Goal: Task Accomplishment & Management: Manage account settings

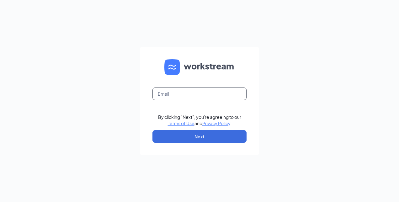
click at [177, 94] on input "text" at bounding box center [200, 94] width 94 height 13
type input "[EMAIL_ADDRESS][DOMAIN_NAME]"
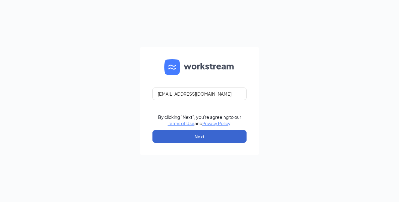
click at [202, 138] on button "Next" at bounding box center [200, 136] width 94 height 13
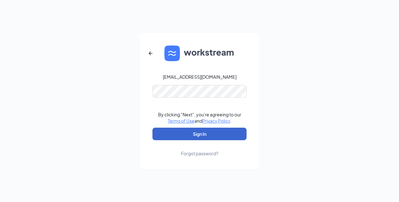
click at [201, 134] on button "Sign In" at bounding box center [200, 134] width 94 height 13
